Goal: Check status: Check status

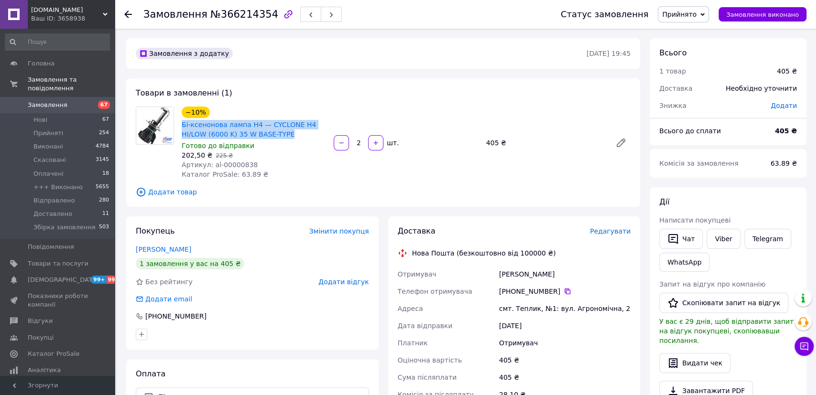
click at [37, 101] on span "Замовлення" at bounding box center [48, 105] width 40 height 9
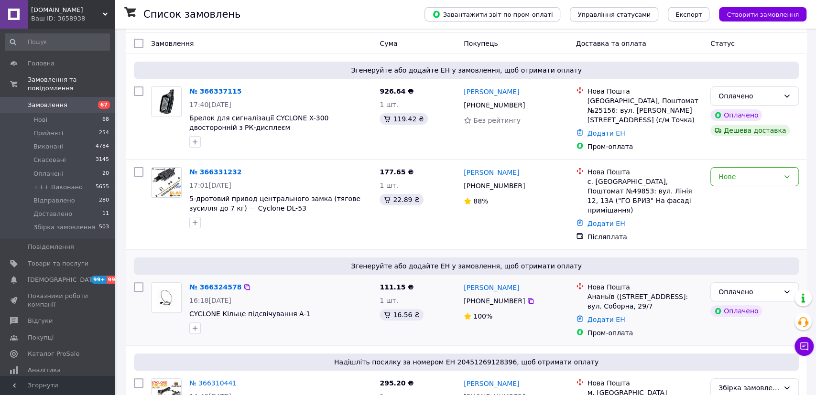
scroll to position [99, 0]
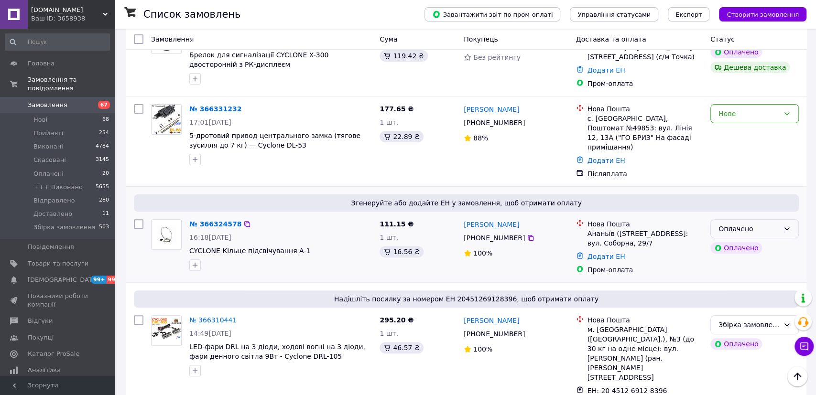
click at [770, 224] on div "Оплачено" at bounding box center [749, 229] width 61 height 11
click at [758, 240] on li "Прийнято" at bounding box center [754, 236] width 87 height 17
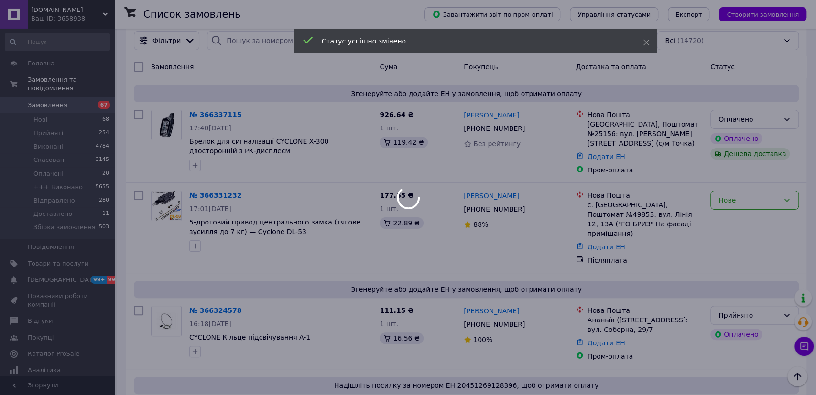
scroll to position [0, 0]
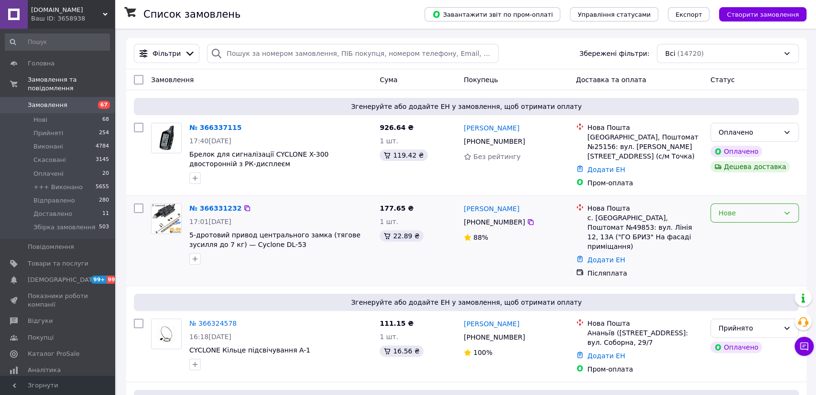
click at [732, 214] on div "Нове" at bounding box center [749, 213] width 61 height 11
click at [732, 228] on li "Прийнято" at bounding box center [754, 229] width 87 height 17
click at [731, 135] on div "Оплачено" at bounding box center [749, 132] width 61 height 11
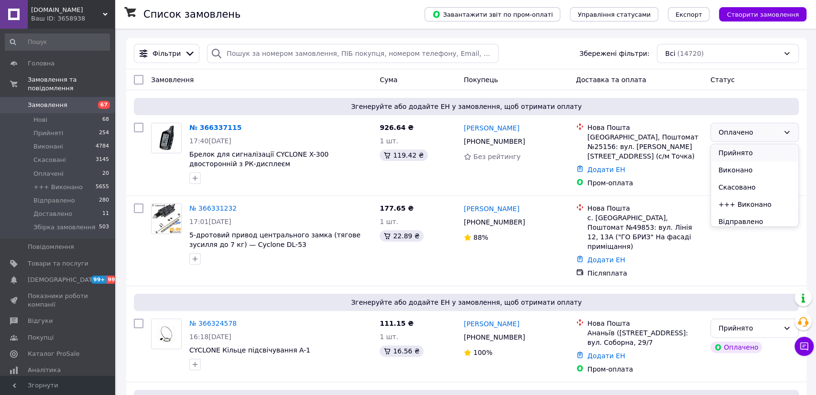
click at [731, 155] on li "Прийнято" at bounding box center [754, 152] width 87 height 17
